Goal: Task Accomplishment & Management: Use online tool/utility

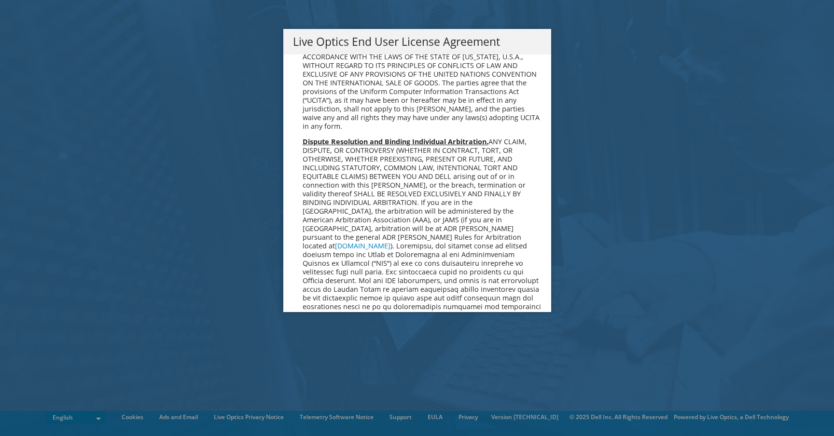
scroll to position [3537, 0]
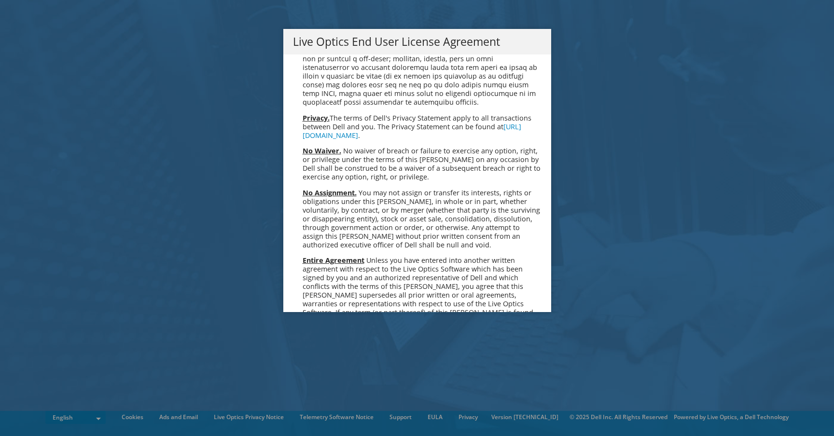
click at [317, 403] on link "Accept" at bounding box center [317, 414] width 49 height 23
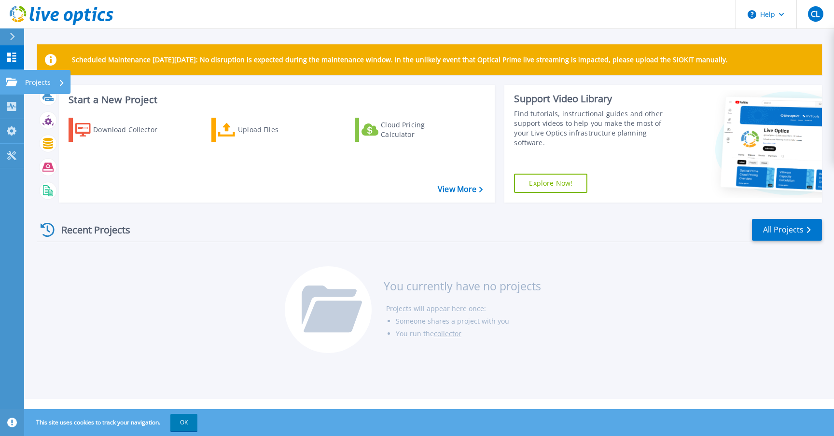
click at [37, 83] on p "Projects" at bounding box center [38, 82] width 26 height 25
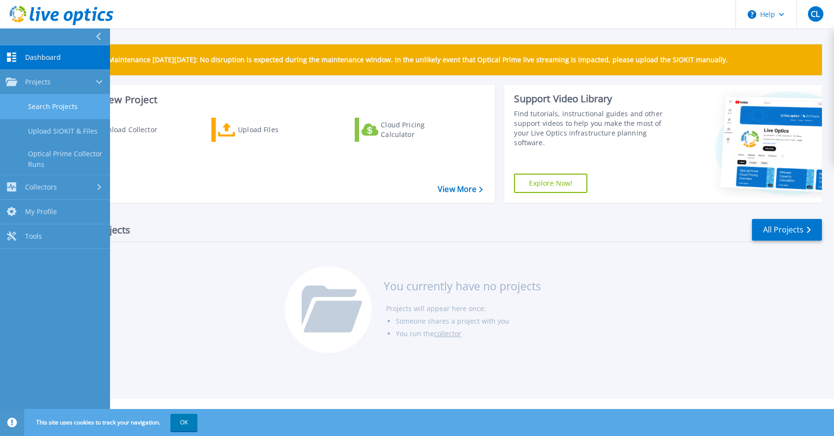
click at [51, 105] on link "Search Projects" at bounding box center [55, 107] width 110 height 25
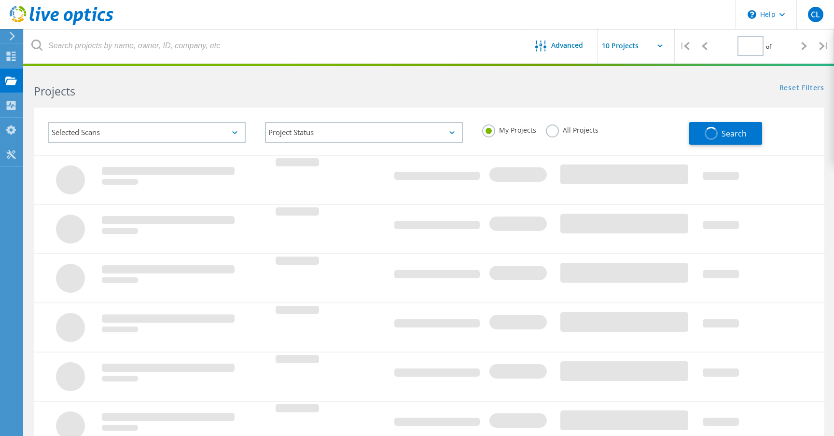
type input "1"
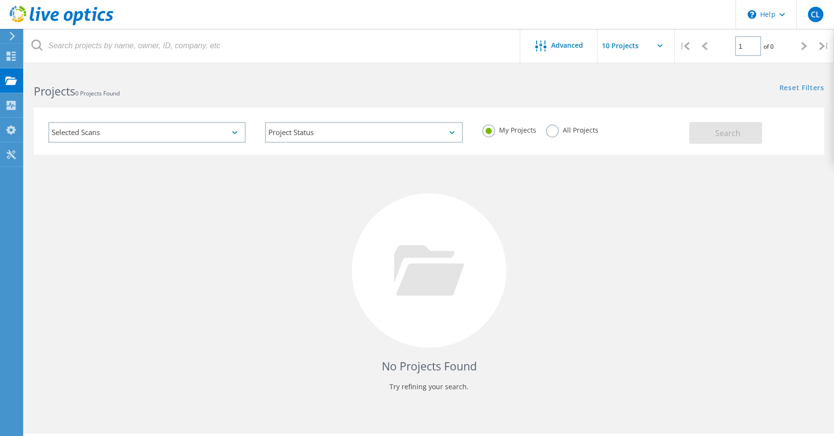
click at [620, 43] on input "text" at bounding box center [646, 46] width 97 height 34
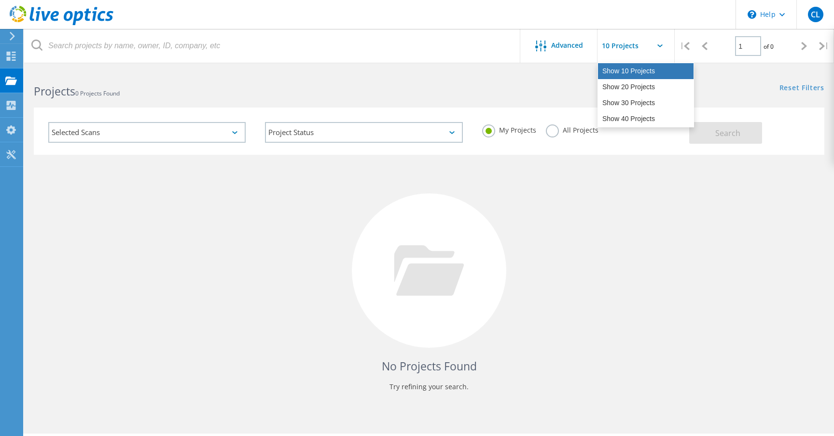
click at [627, 69] on div "Show 10 Projects" at bounding box center [646, 71] width 96 height 16
type input "Show 10 Projects"
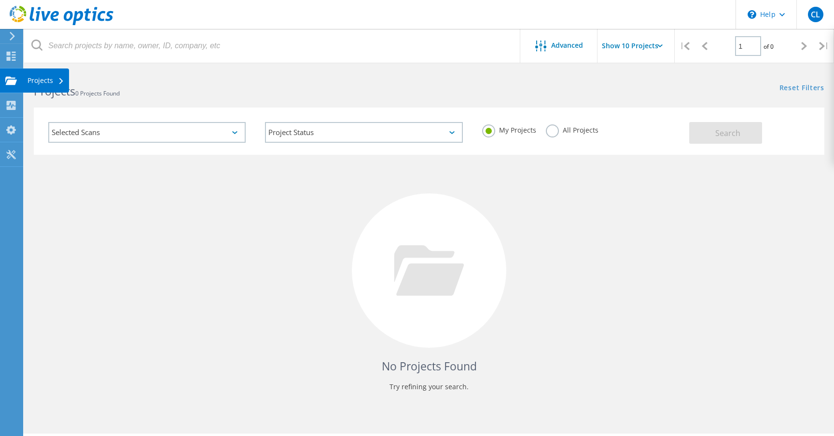
click at [7, 78] on use at bounding box center [11, 80] width 12 height 8
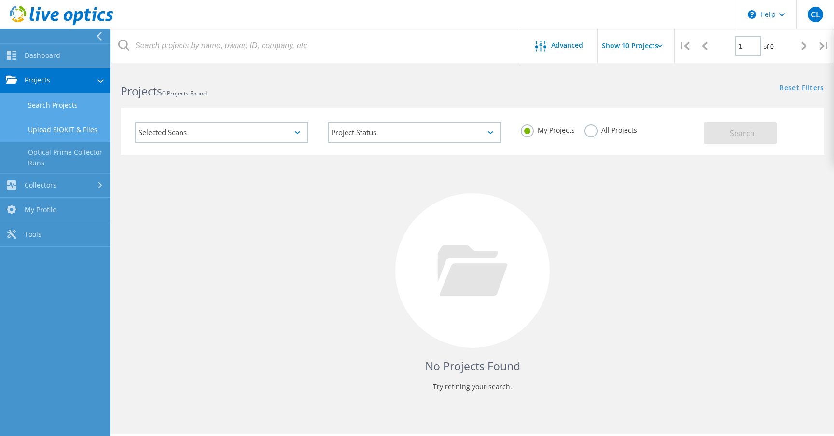
click at [48, 126] on link "Upload SIOKIT & Files" at bounding box center [55, 130] width 110 height 25
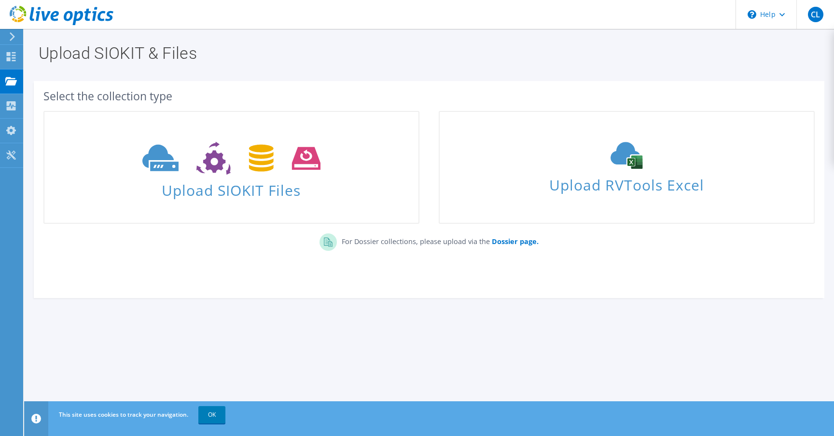
click at [393, 5] on header "CL End User [PERSON_NAME] [PERSON_NAME][EMAIL_ADDRESS][DOMAIN_NAME] [GEOGRAPHIC…" at bounding box center [417, 14] width 834 height 29
